Goal: Information Seeking & Learning: Find specific fact

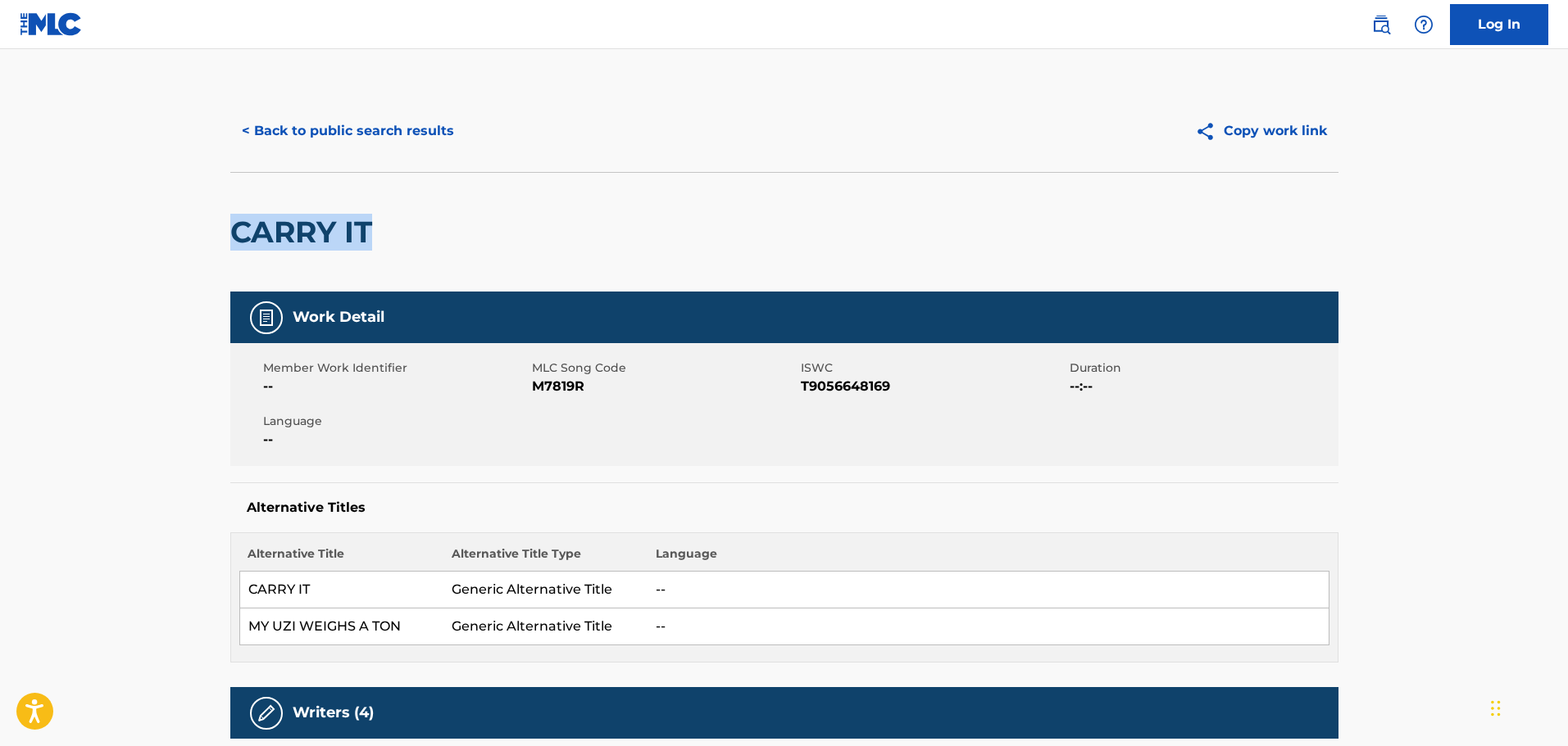
click at [369, 132] on button "< Back to public search results" at bounding box center [348, 132] width 235 height 41
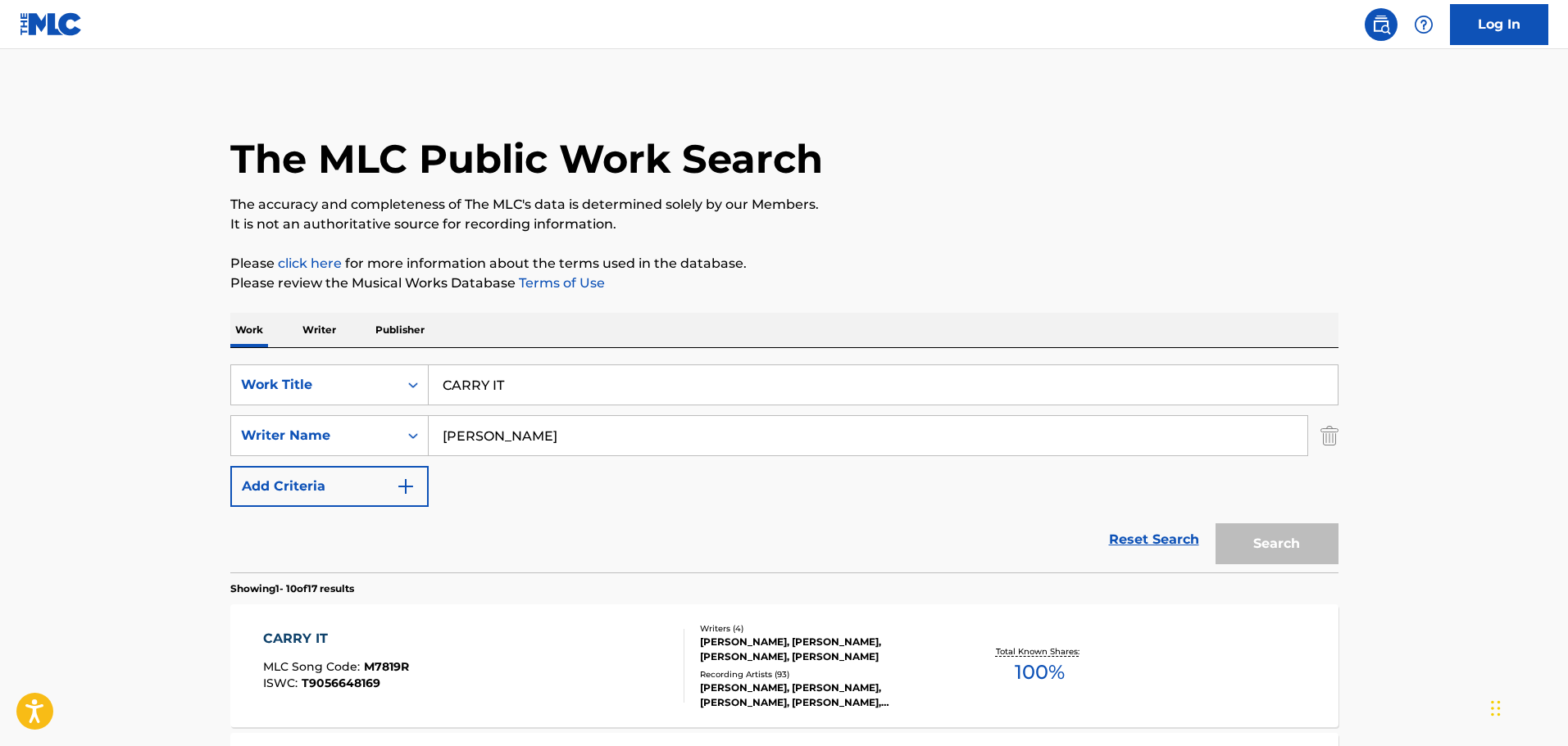
scroll to position [245, 0]
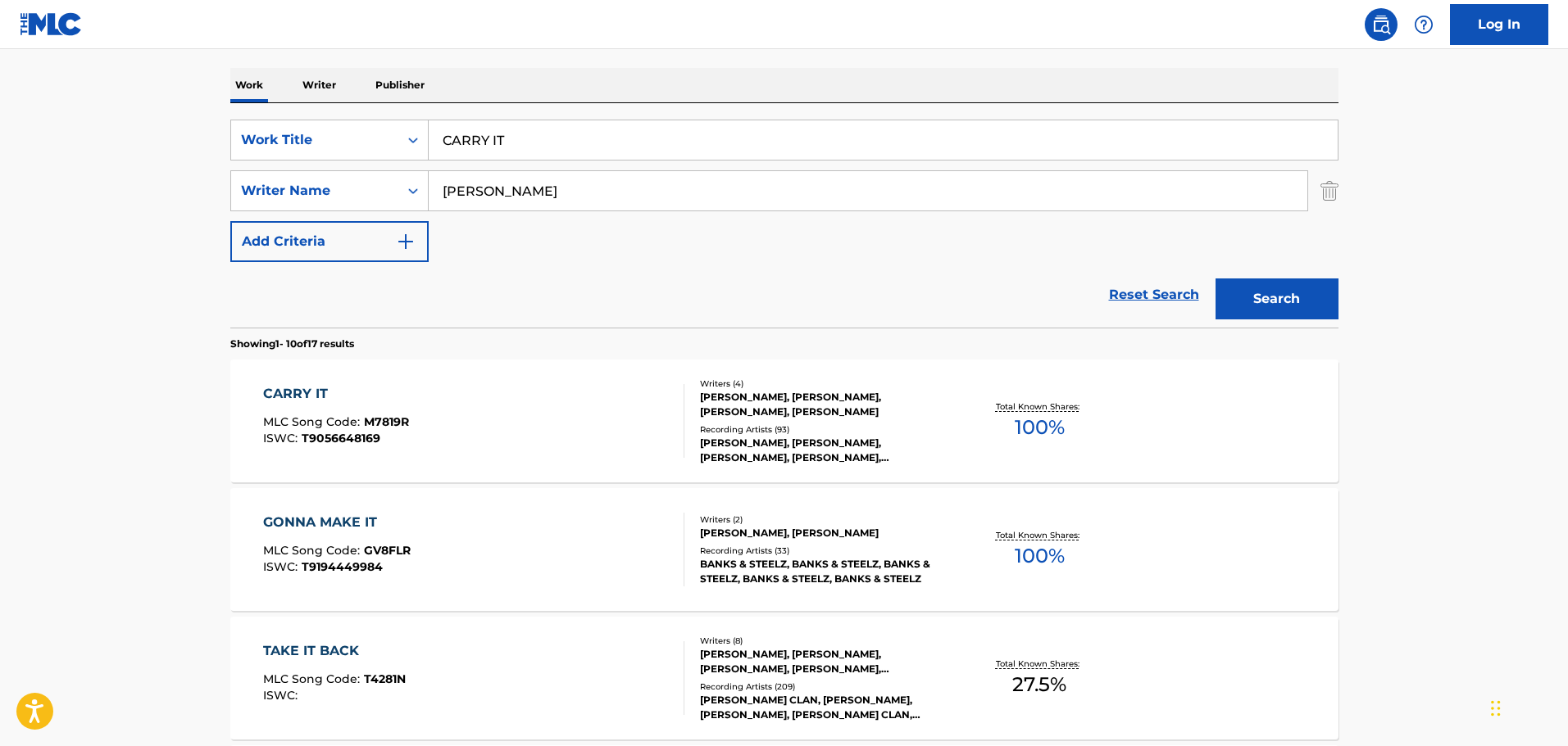
drag, startPoint x: 549, startPoint y: 151, endPoint x: 439, endPoint y: 144, distance: 110.2
click at [439, 144] on input "CARRY IT" at bounding box center [883, 141] width 909 height 40
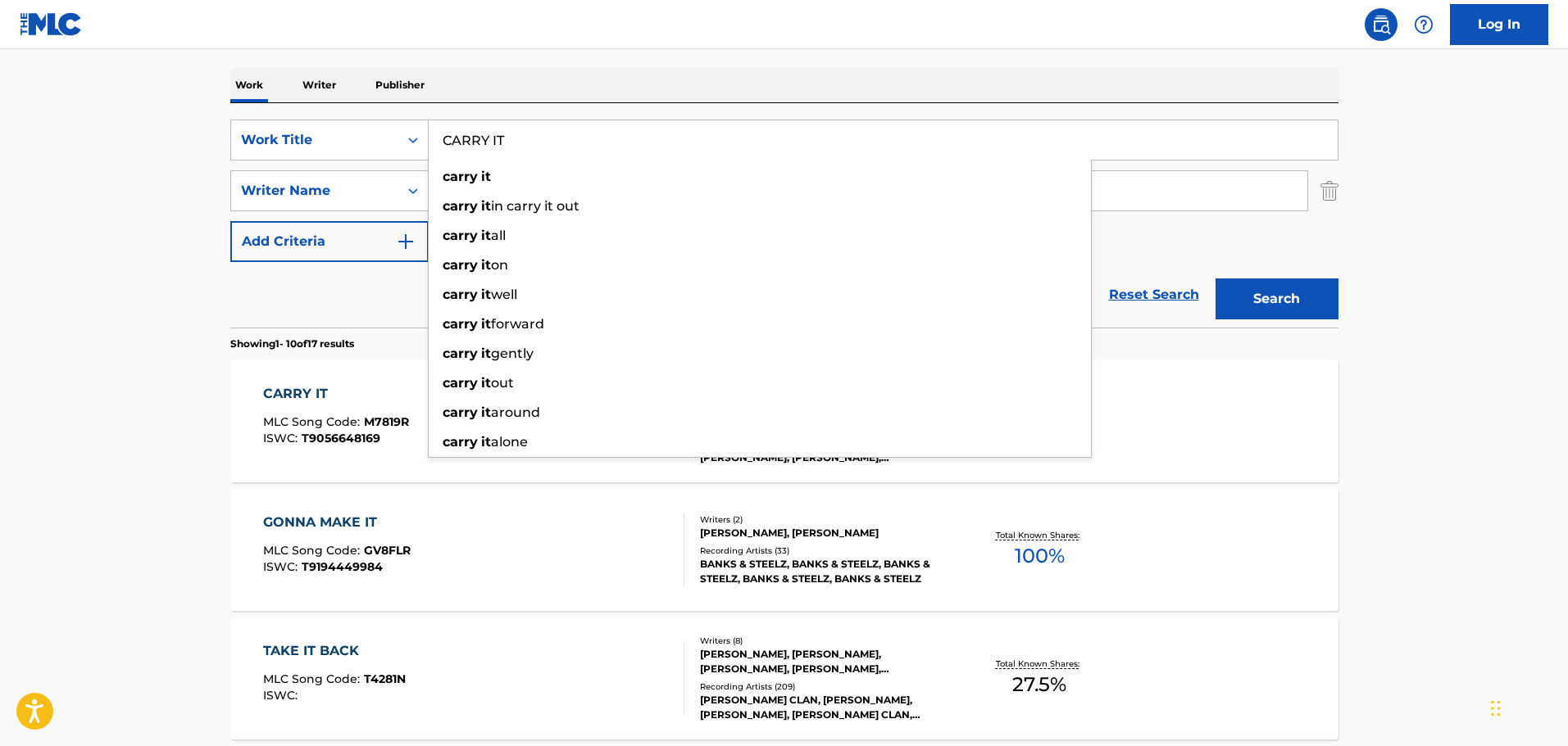
paste input "oming Down"
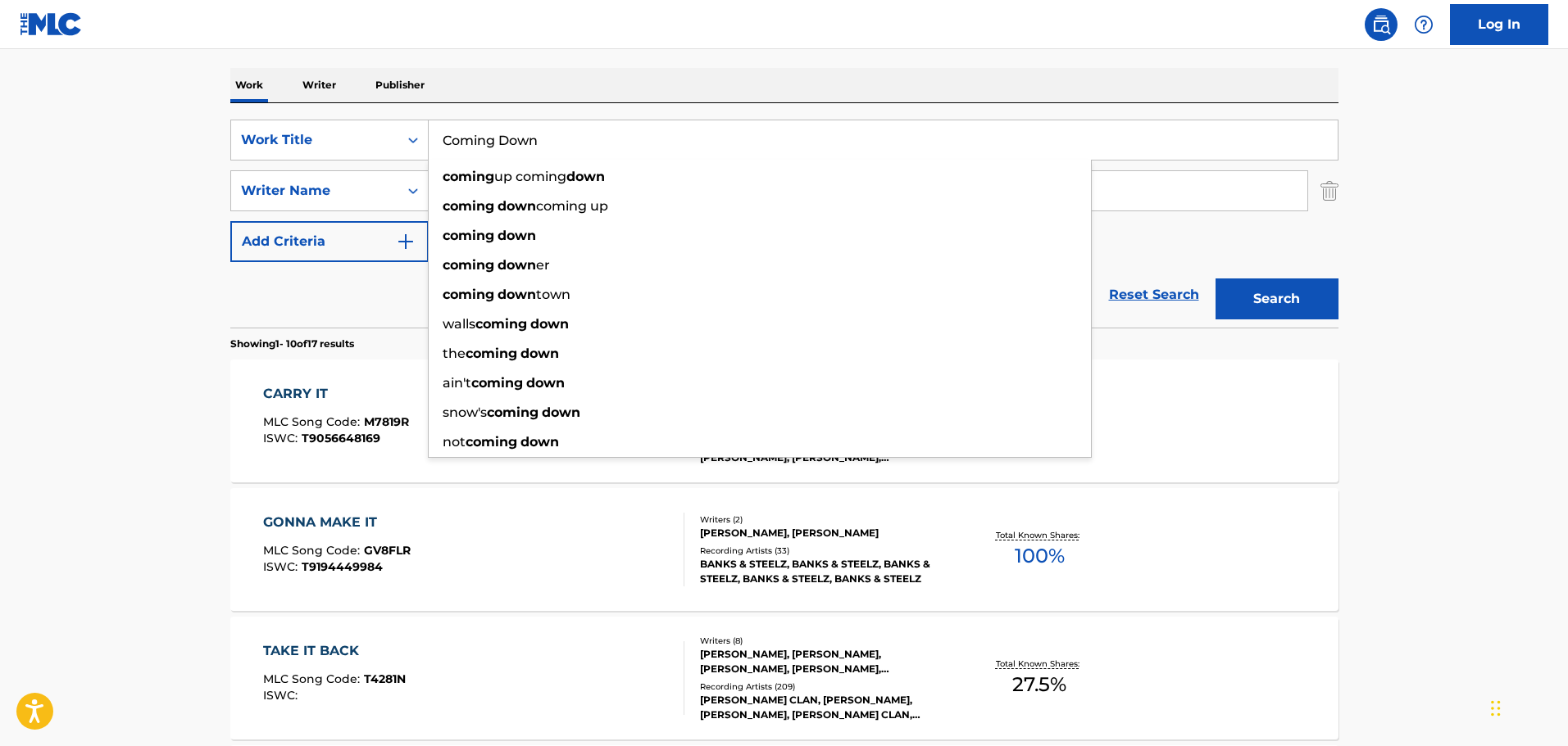
type input "Coming Down"
click at [1288, 290] on button "Search" at bounding box center [1277, 299] width 123 height 41
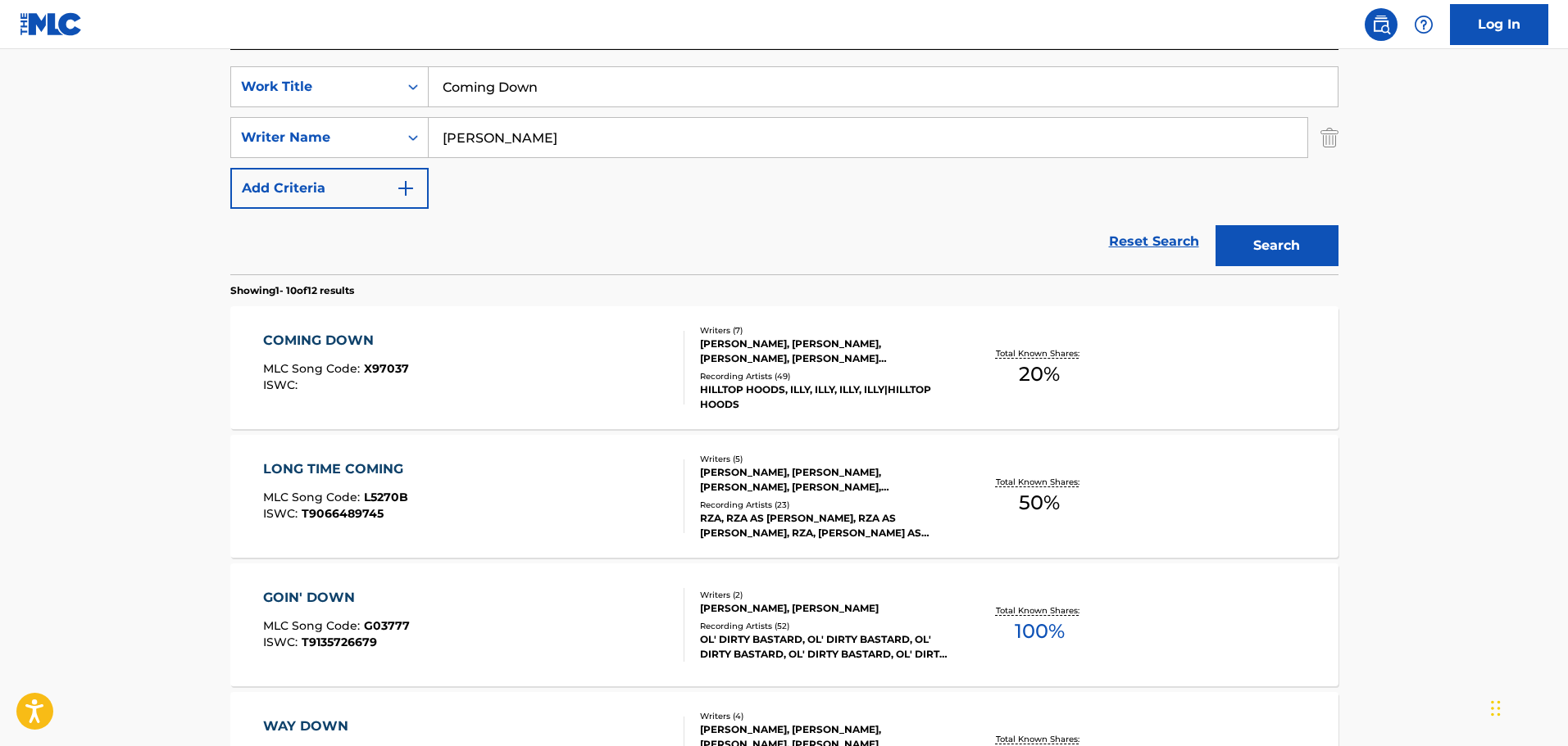
scroll to position [327, 0]
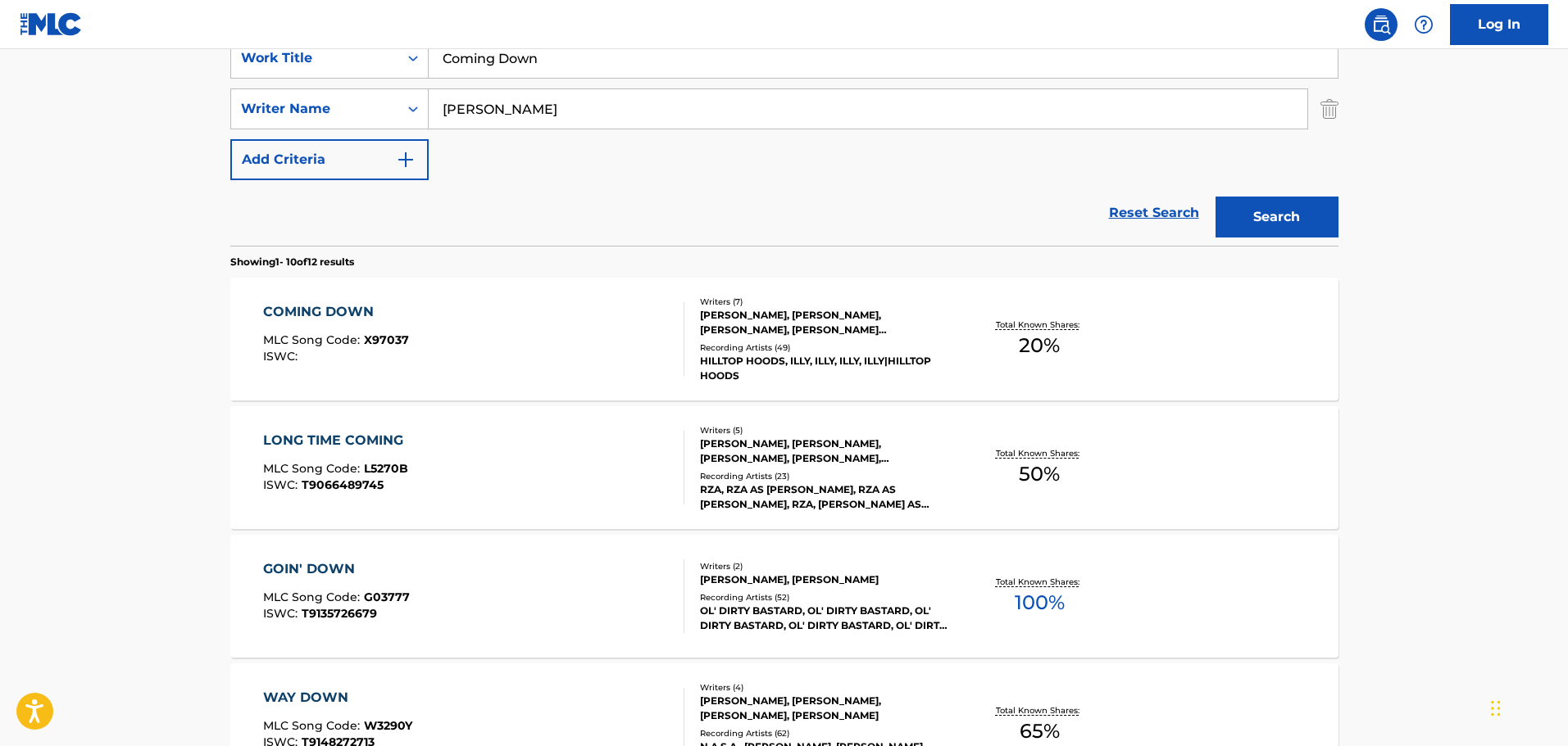
click at [440, 315] on div "COMING DOWN MLC Song Code : X97037 ISWC :" at bounding box center [473, 338] width 421 height 74
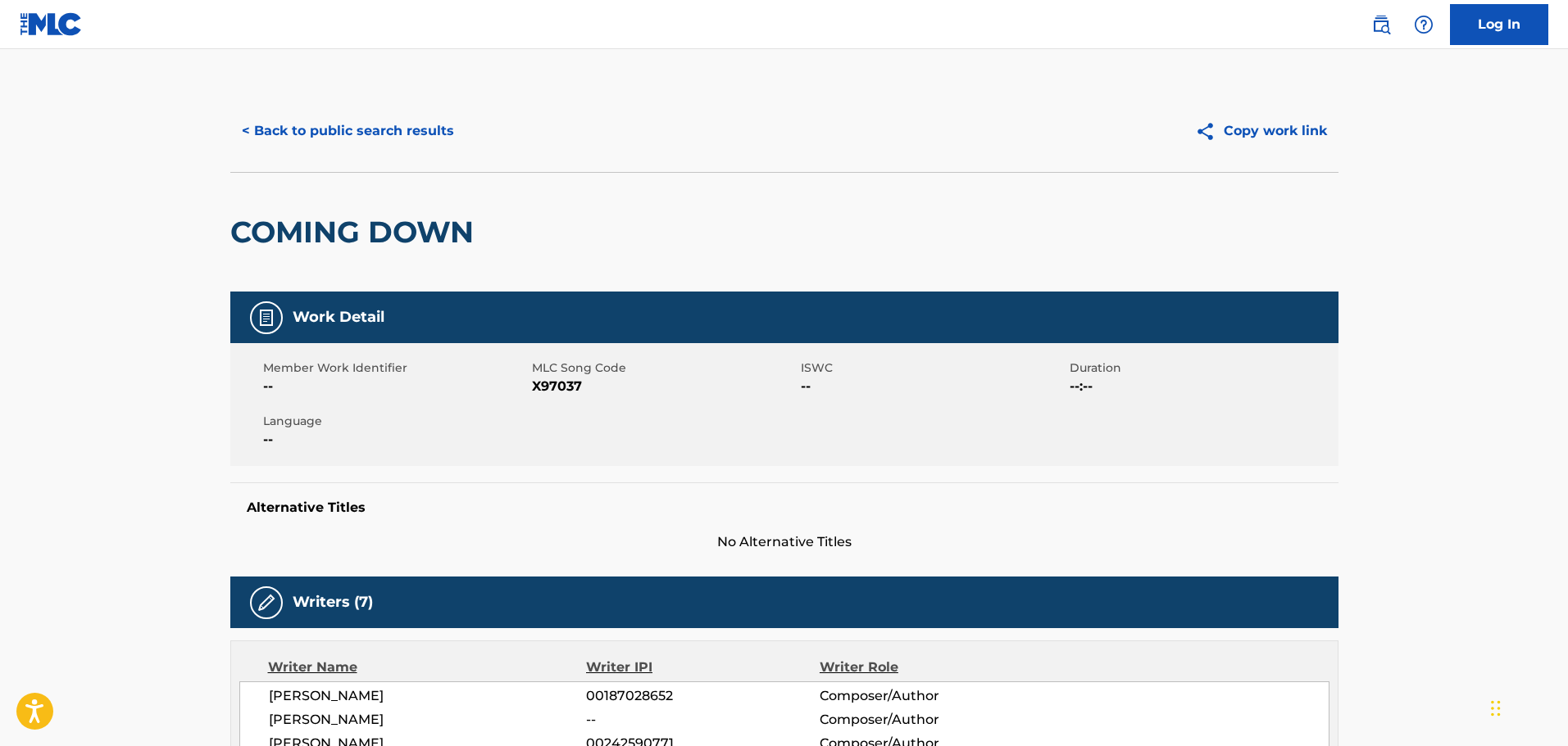
click at [372, 120] on button "< Back to public search results" at bounding box center [348, 132] width 235 height 41
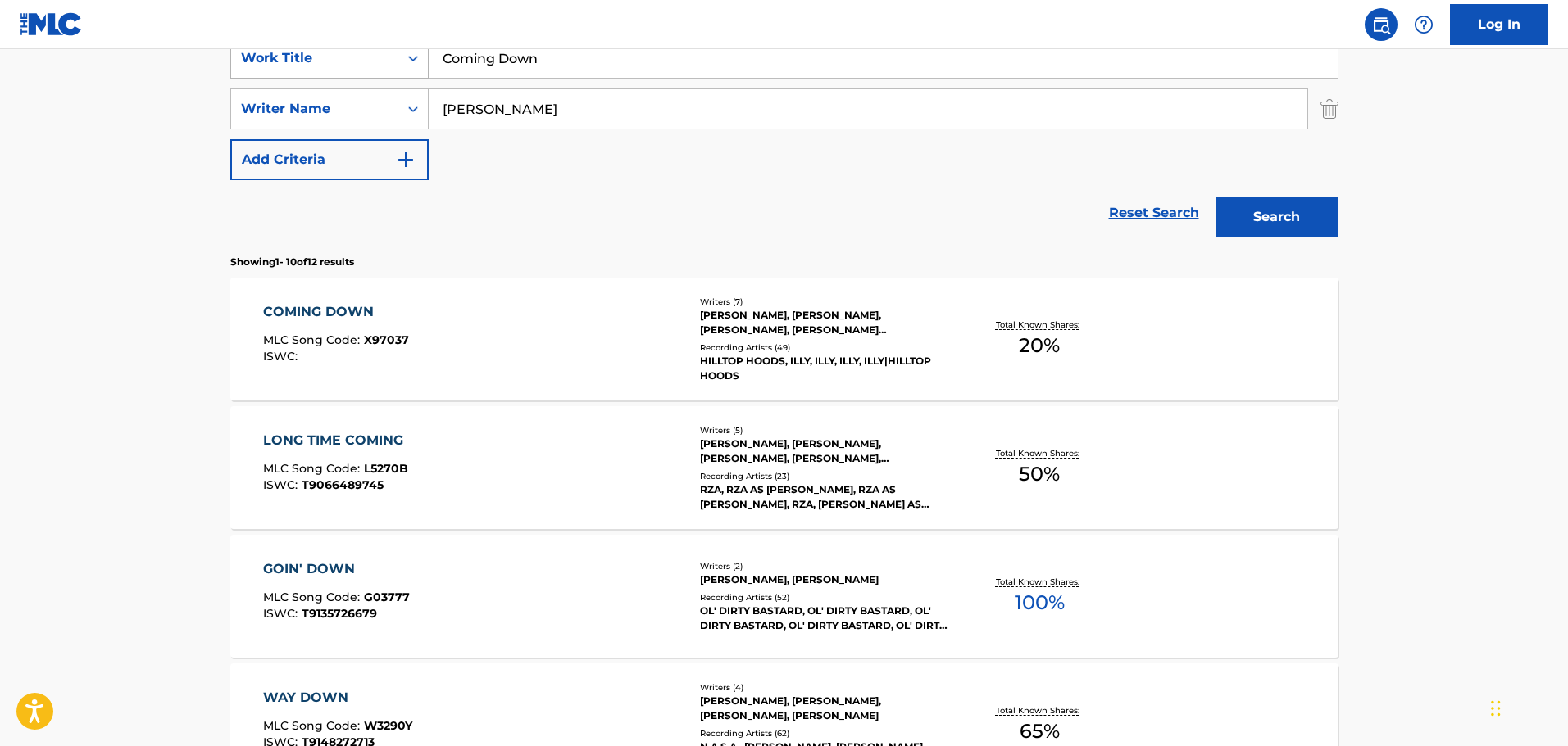
drag, startPoint x: 560, startPoint y: 73, endPoint x: 426, endPoint y: 72, distance: 134.0
click at [427, 72] on div "SearchWithCriteria74fa9f6b-87f2-4be0-bbee-7106758ee862 Work Title Coming Down" at bounding box center [784, 59] width 1108 height 41
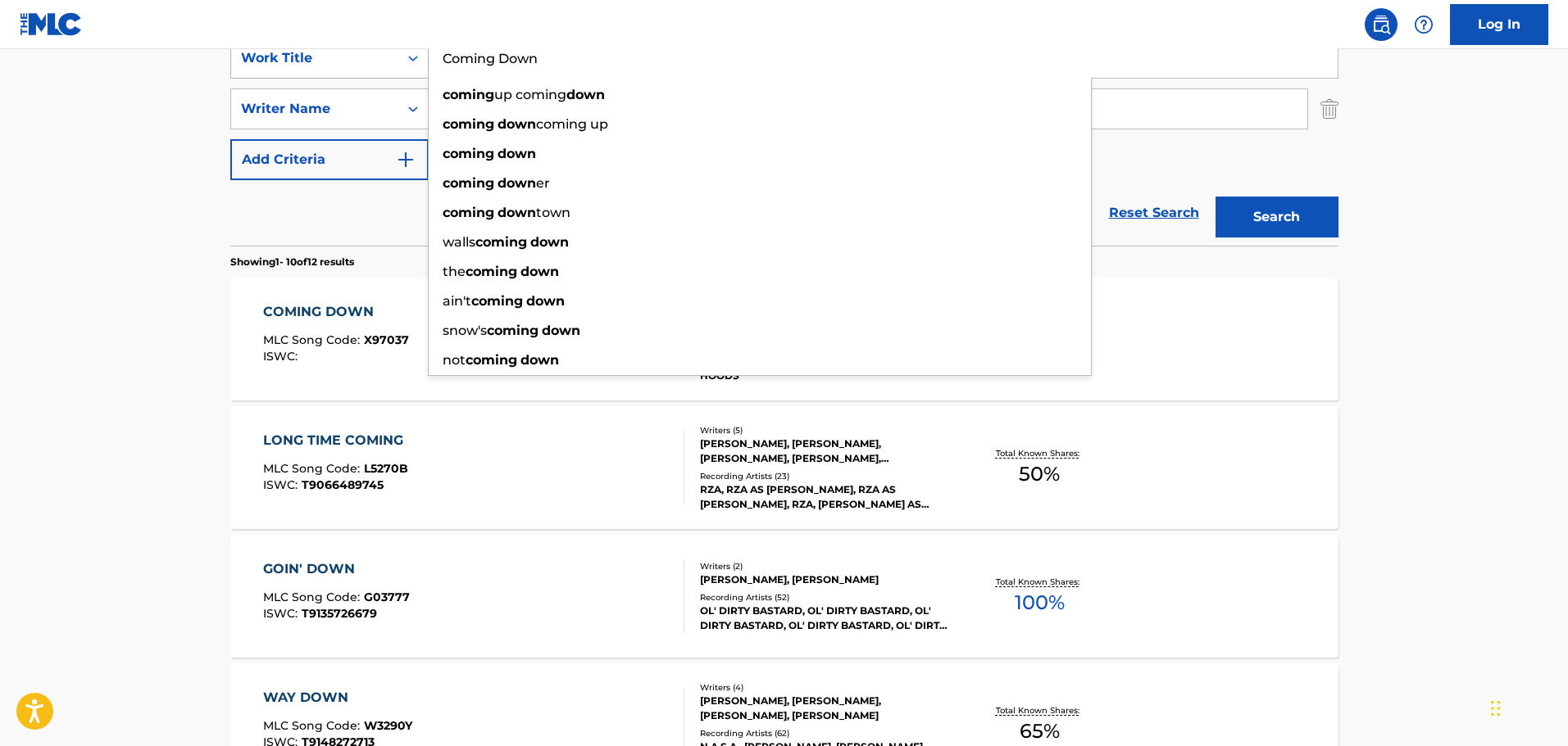
paste input "ncrete Jungle"
type input "Concrete Jungle"
drag, startPoint x: 189, startPoint y: 121, endPoint x: 321, endPoint y: 114, distance: 132.2
click at [188, 120] on main "The MLC Public Work Search The accuracy and completeness of The MLC's data is d…" at bounding box center [784, 686] width 1568 height 1929
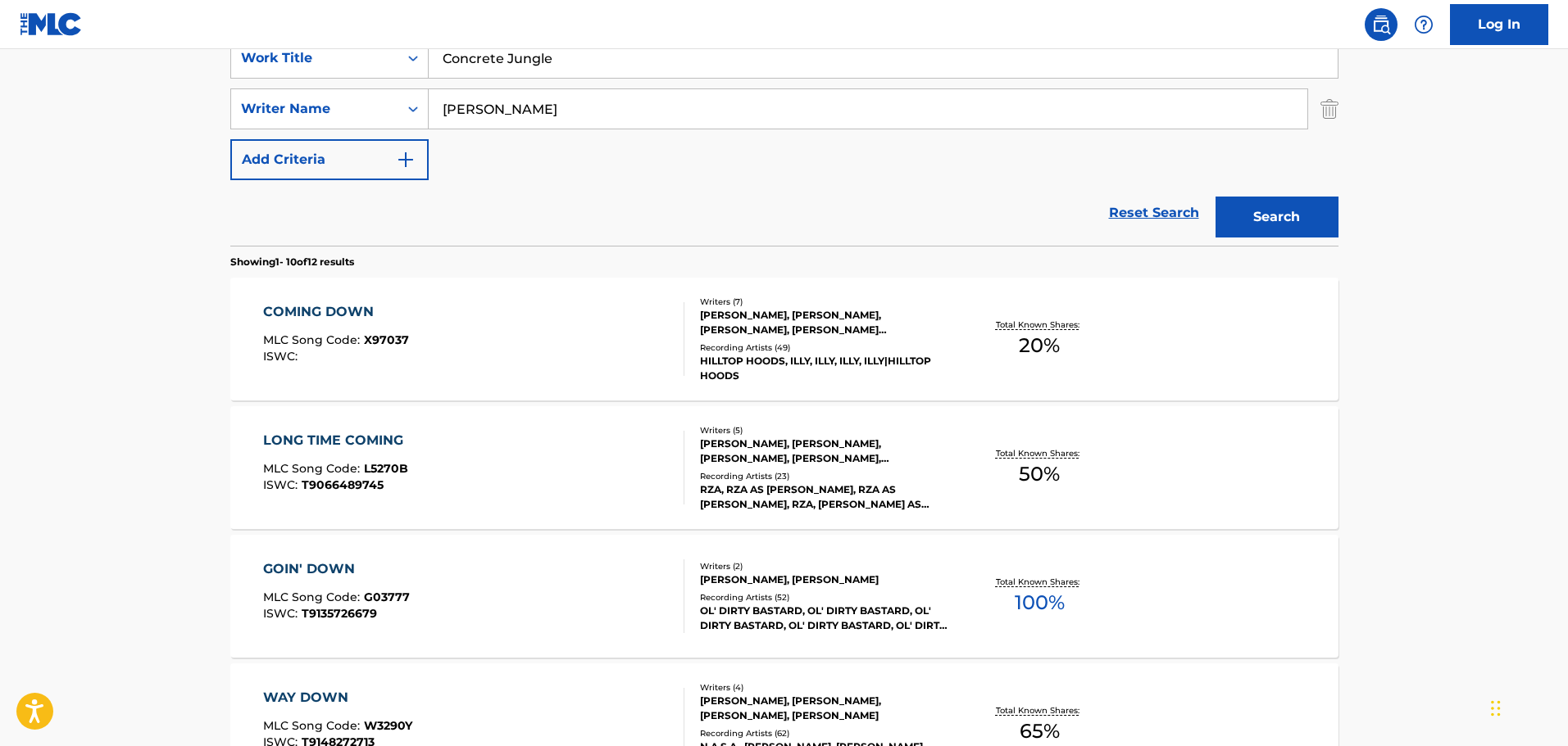
click at [1253, 203] on button "Search" at bounding box center [1277, 218] width 123 height 41
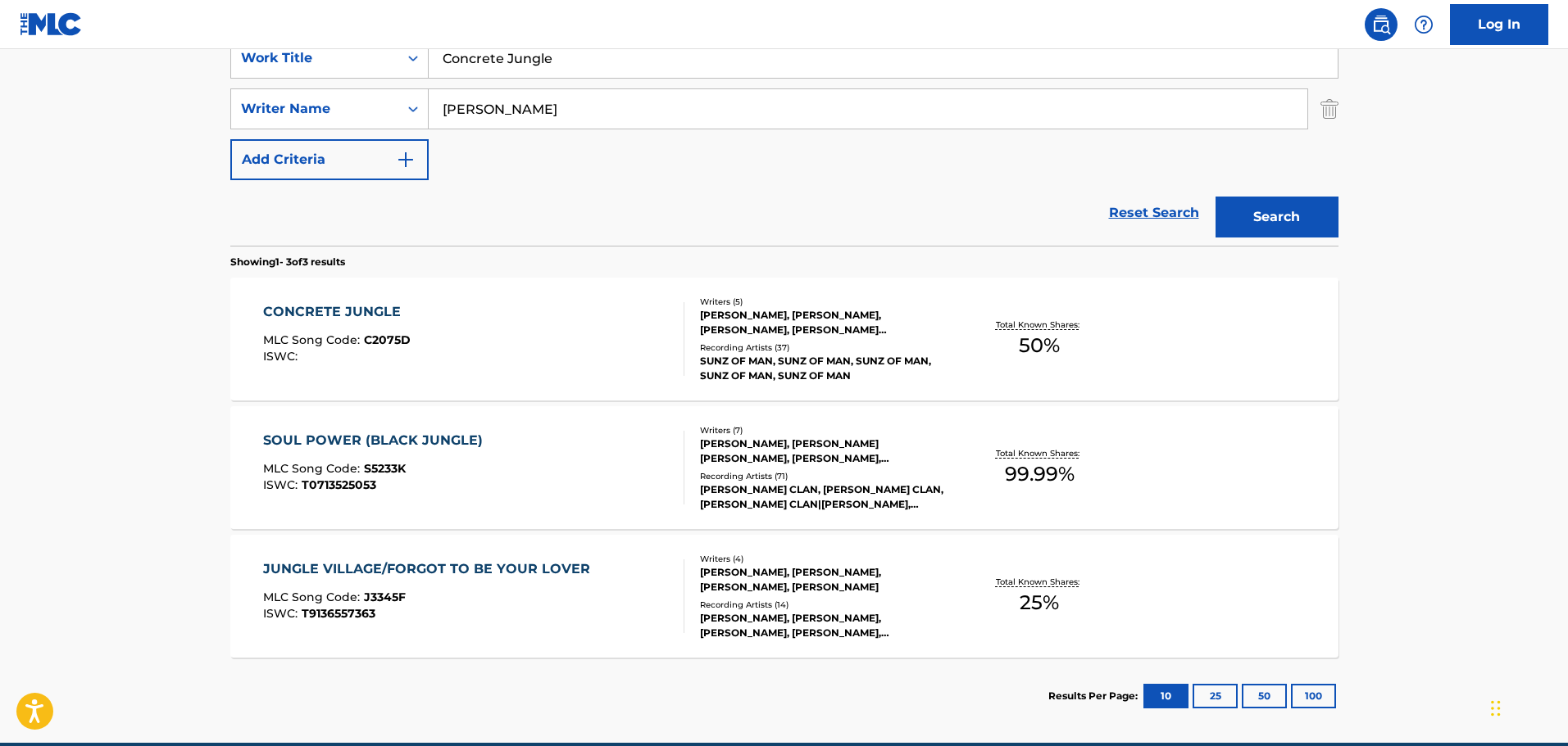
scroll to position [402, 0]
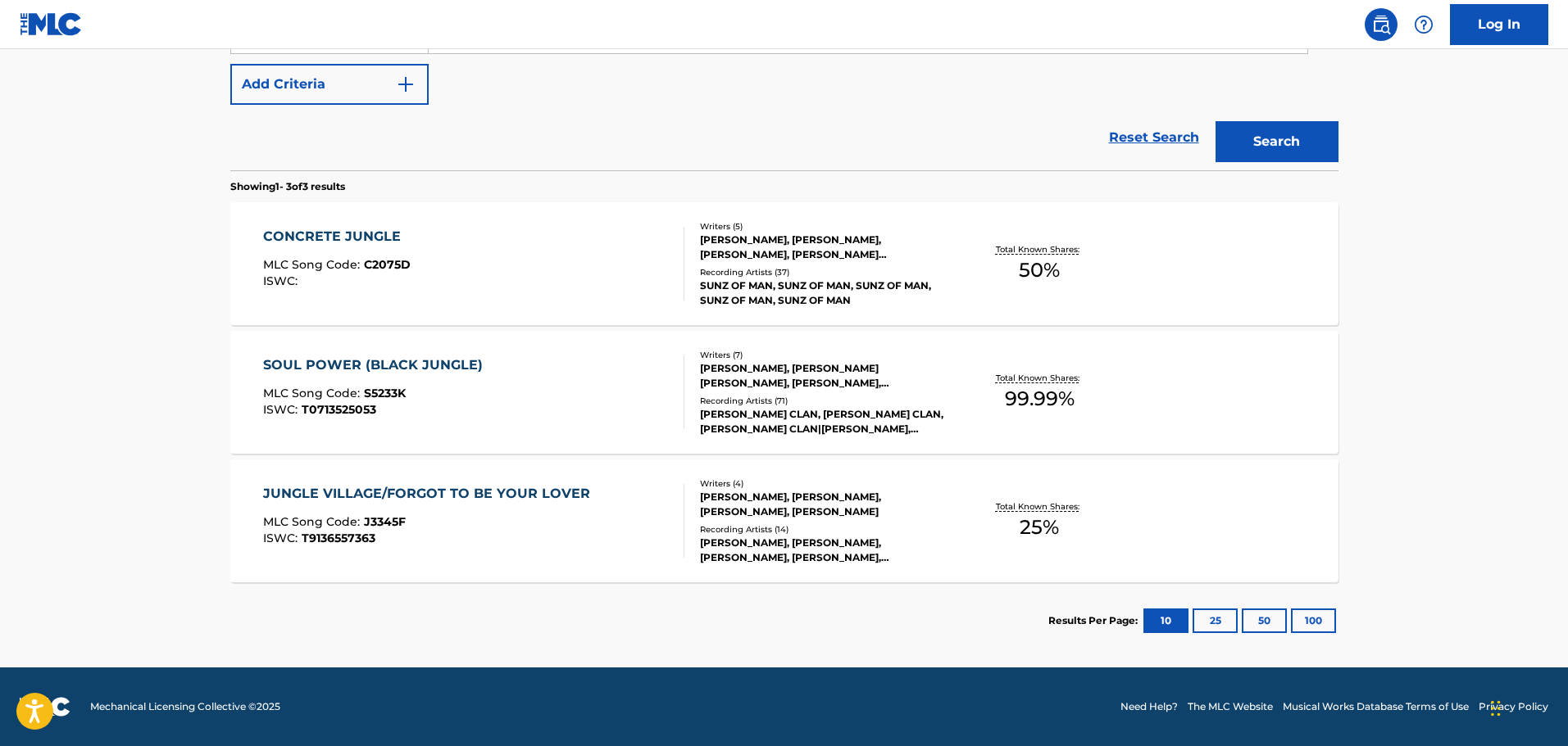
click at [587, 242] on div "CONCRETE JUNGLE MLC Song Code : C2075D ISWC :" at bounding box center [473, 263] width 421 height 74
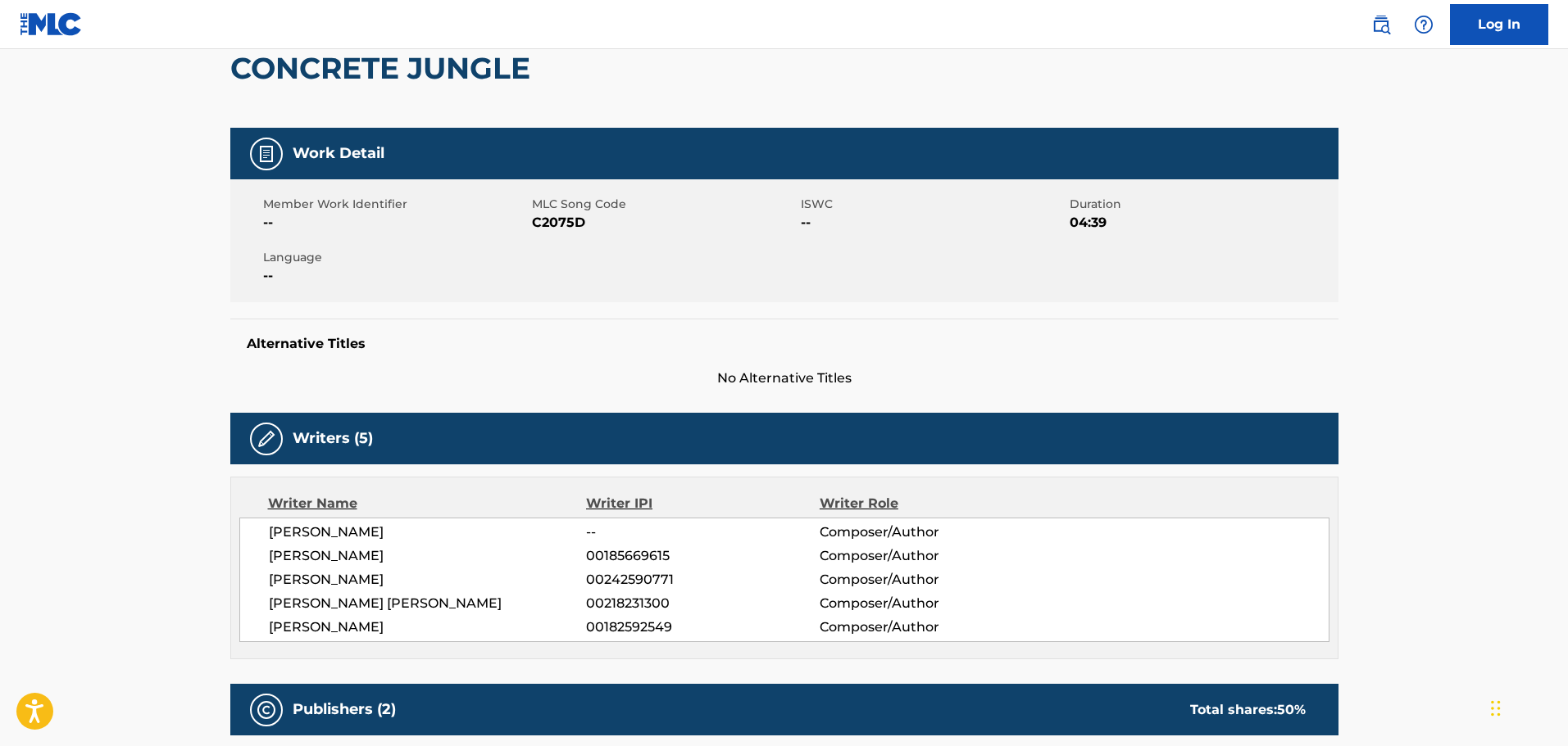
scroll to position [82, 0]
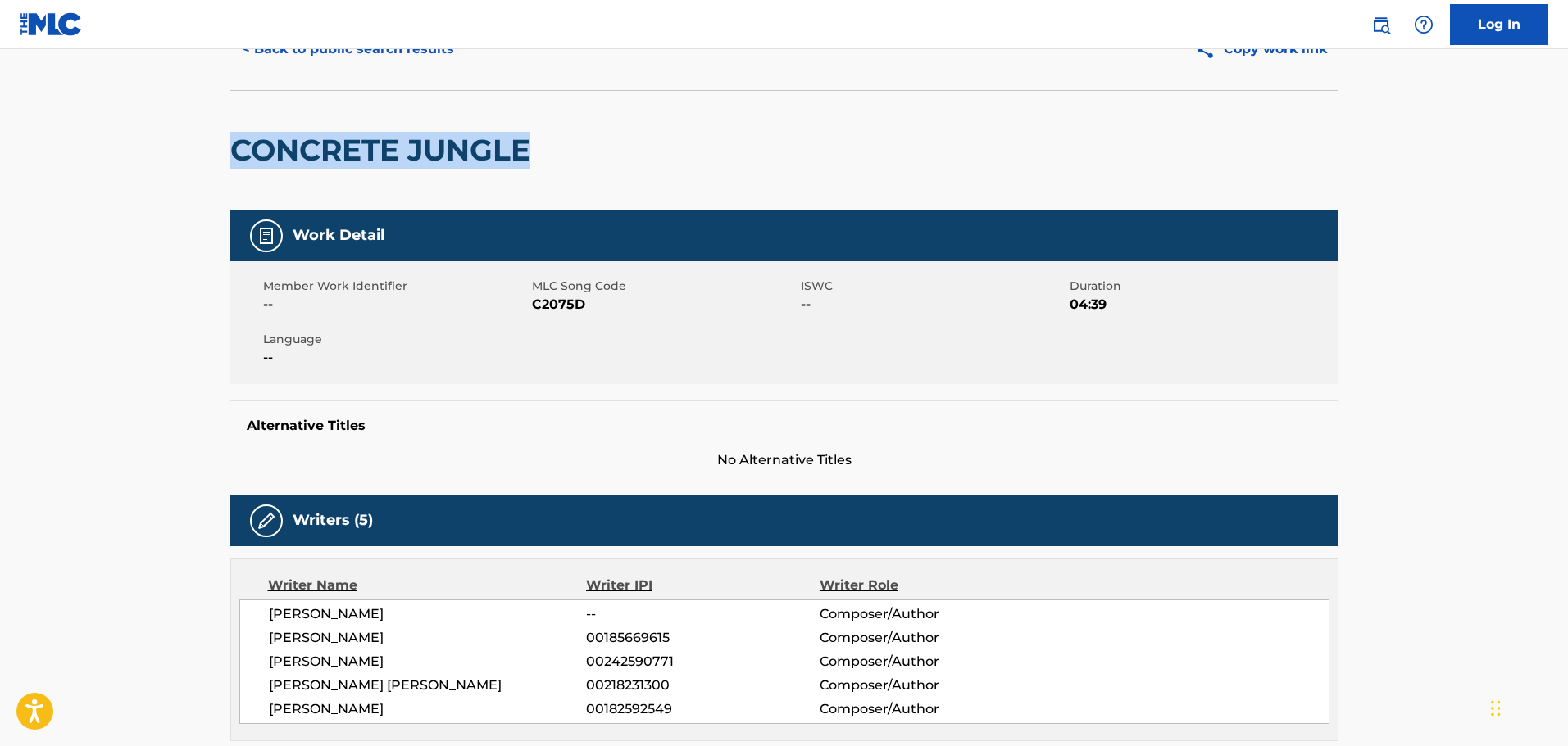
drag, startPoint x: 535, startPoint y: 147, endPoint x: 233, endPoint y: 140, distance: 302.1
click at [233, 140] on h2 "CONCRETE JUNGLE" at bounding box center [384, 150] width 308 height 37
copy h2 "CONCRETE JUNGLE"
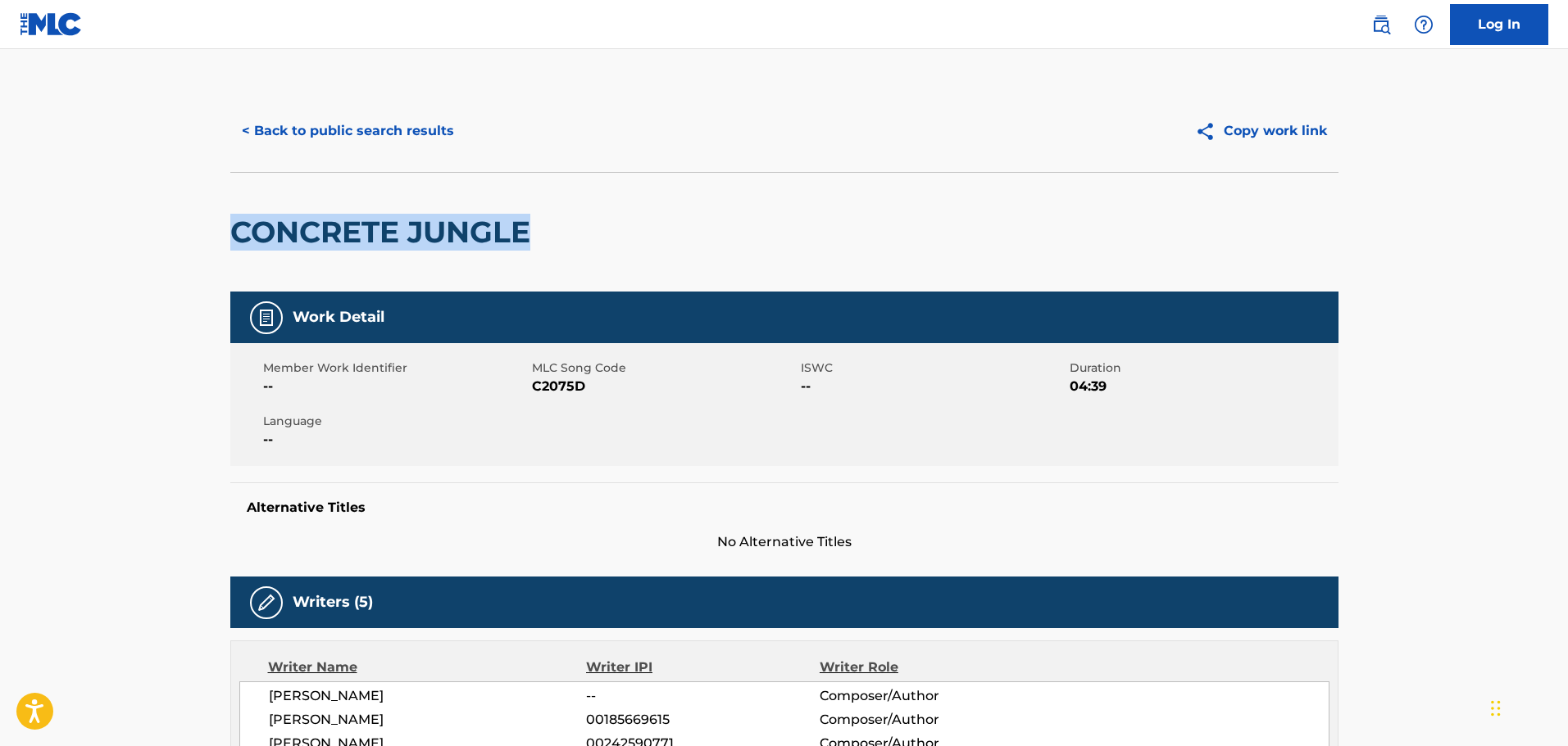
click at [425, 118] on button "< Back to public search results" at bounding box center [348, 132] width 235 height 41
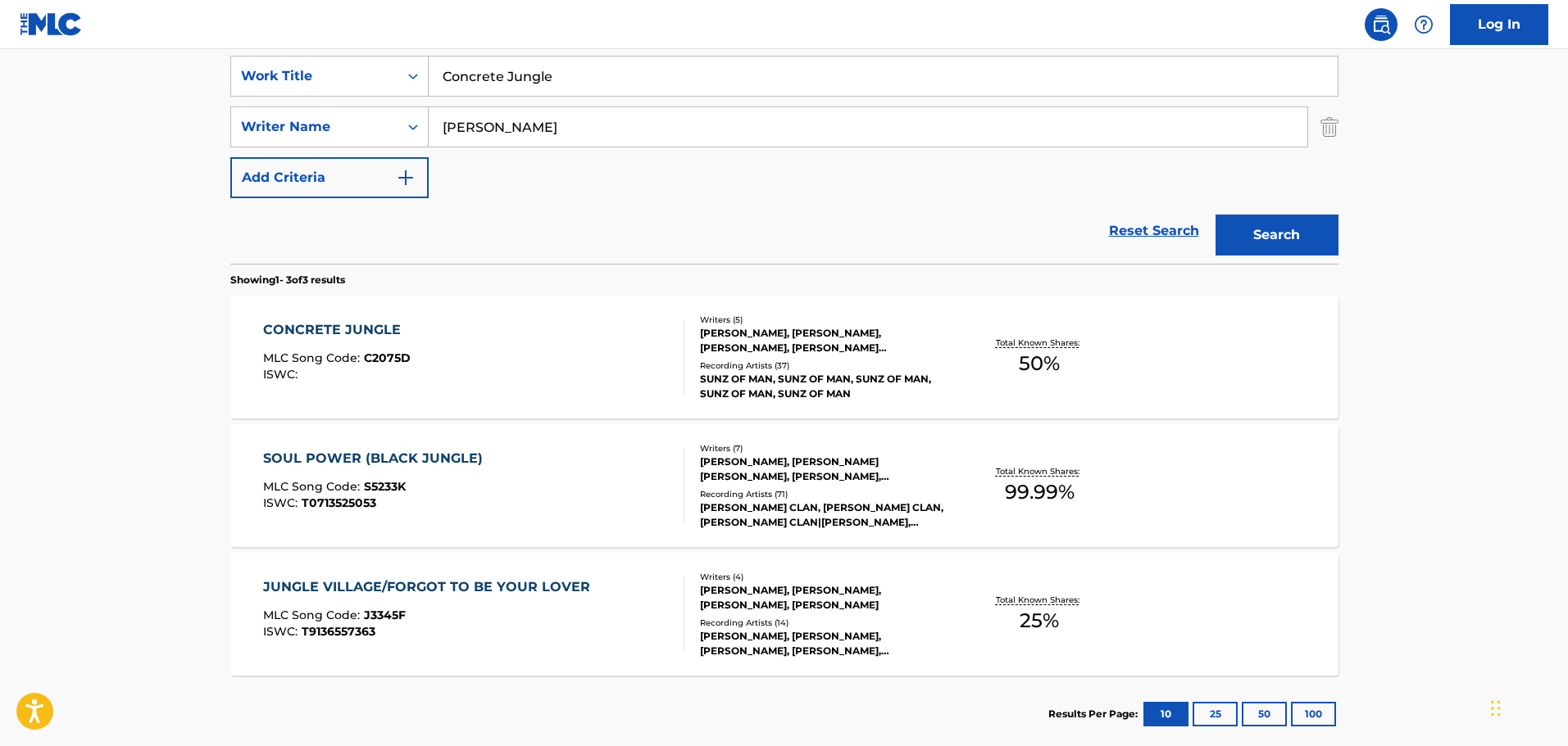
drag, startPoint x: 666, startPoint y: 74, endPoint x: 142, endPoint y: 53, distance: 524.4
click at [142, 53] on main "The MLC Public Work Search The accuracy and completeness of The MLC's data is d…" at bounding box center [784, 251] width 1568 height 1021
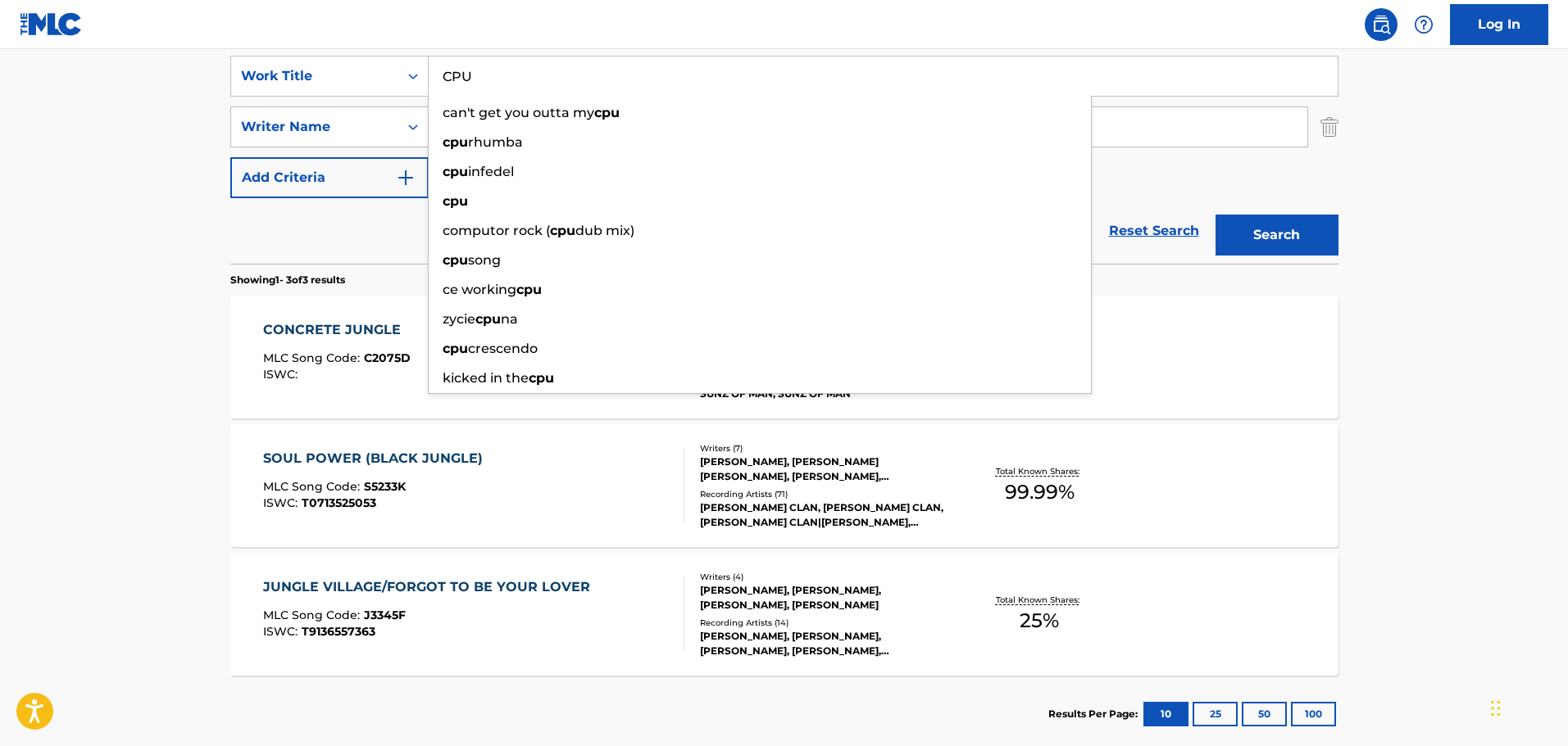
type input "CPU"
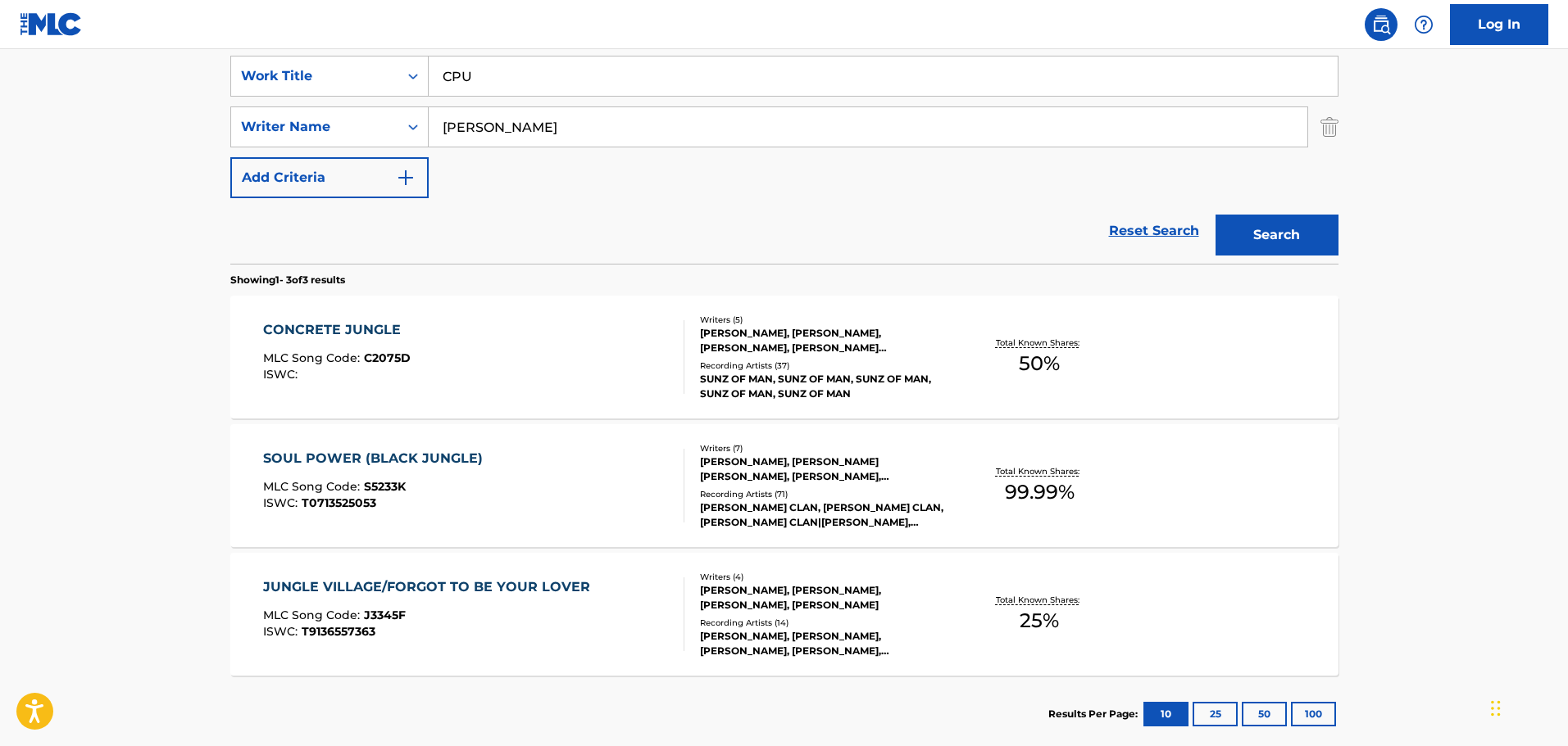
click at [1376, 116] on main "The MLC Public Work Search The accuracy and completeness of The MLC's data is d…" at bounding box center [784, 251] width 1568 height 1021
click at [1306, 229] on button "Search" at bounding box center [1277, 236] width 123 height 41
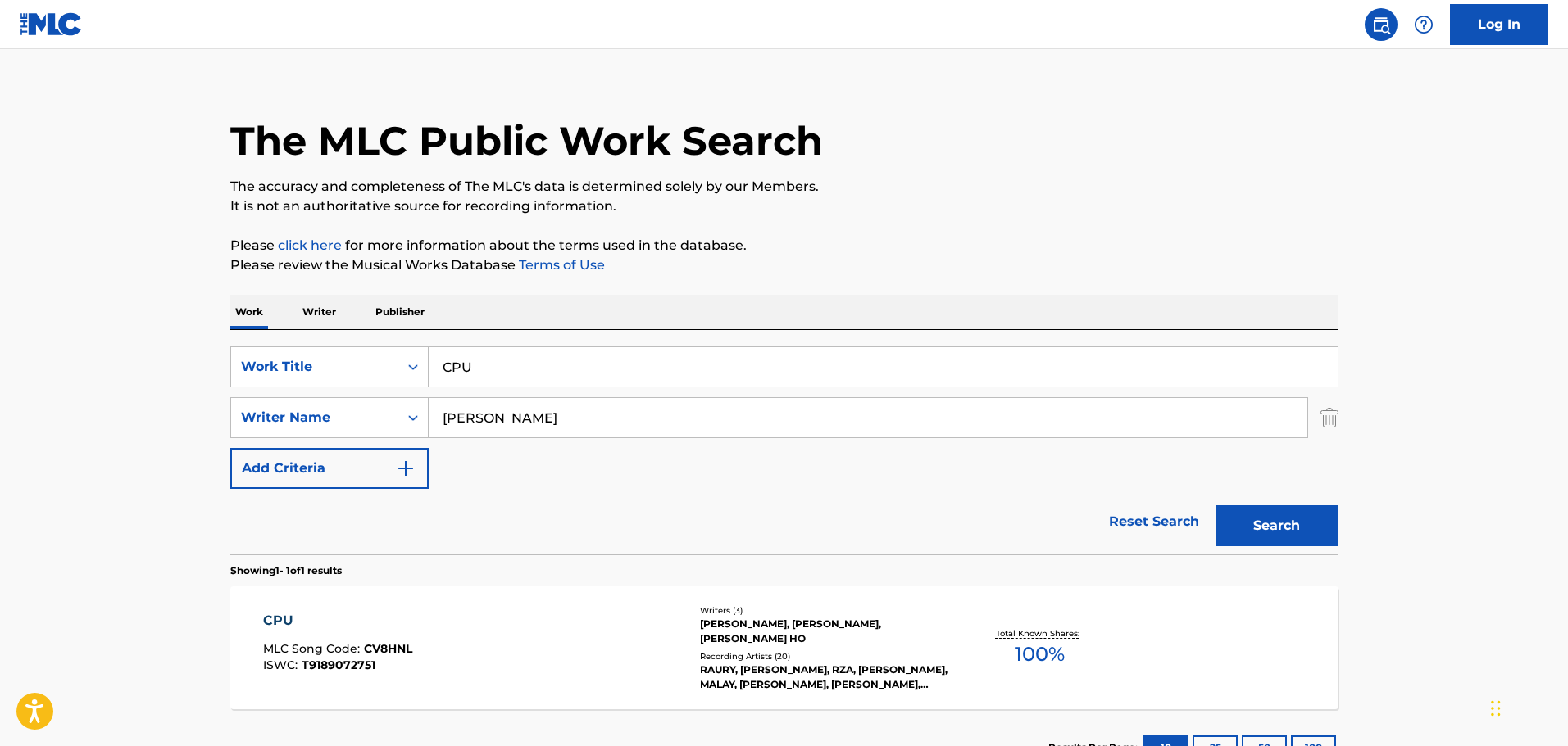
scroll to position [145, 0]
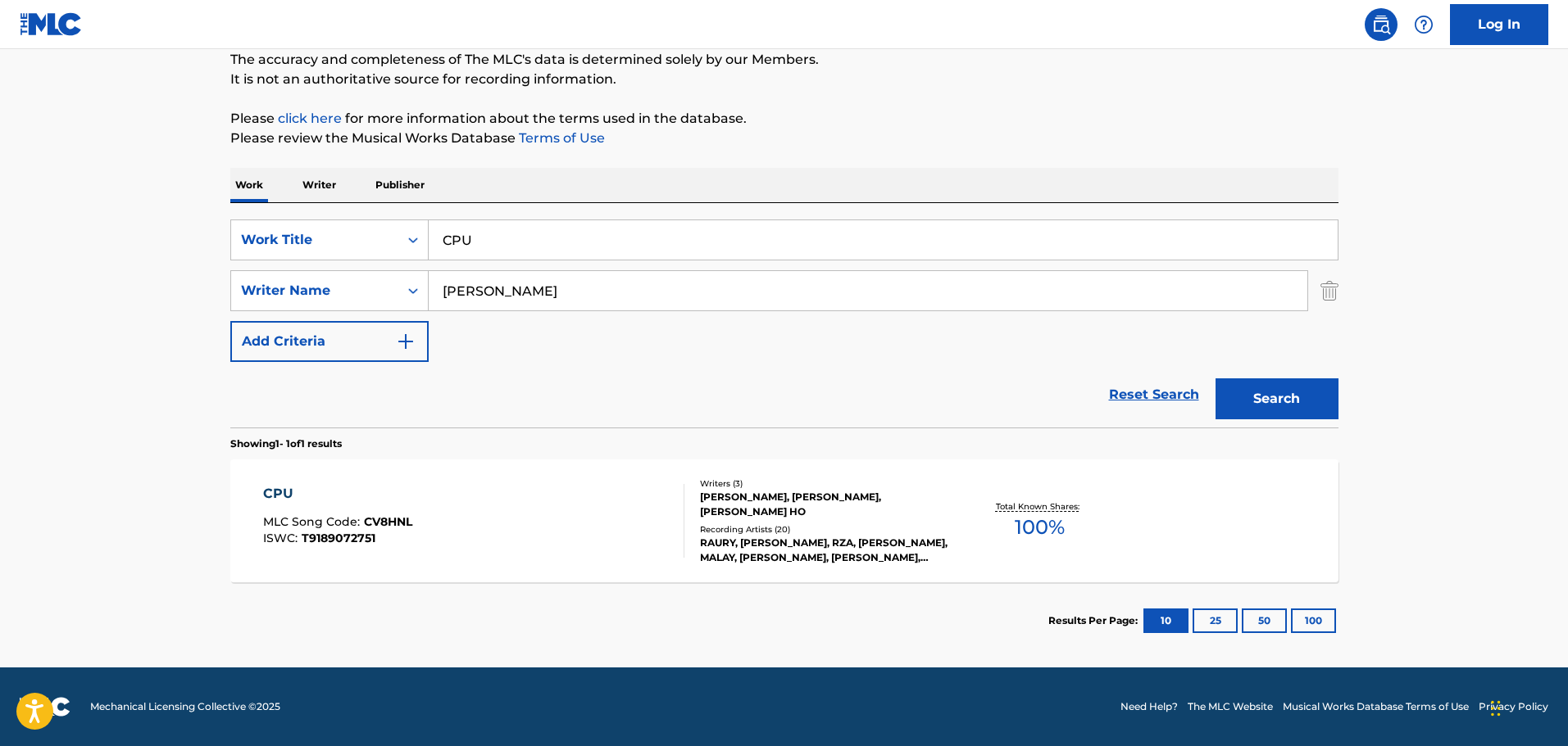
click at [444, 476] on div "CPU MLC Song Code : CV8HNL ISWC : T9189072751 Writers ( 3 ) [PERSON_NAME], [PER…" at bounding box center [784, 521] width 1108 height 123
